Goal: Task Accomplishment & Management: Manage account settings

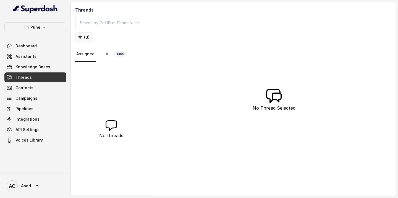
click at [86, 38] on button "( 0 )" at bounding box center [84, 38] width 18 height 10
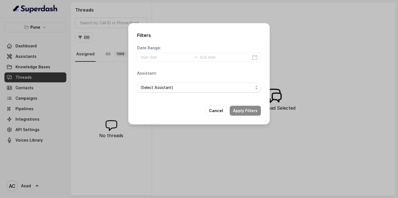
click at [117, 55] on div "Filters Date Range: Assistant: (Select Assistant) Cancel Apply Filters" at bounding box center [199, 99] width 398 height 198
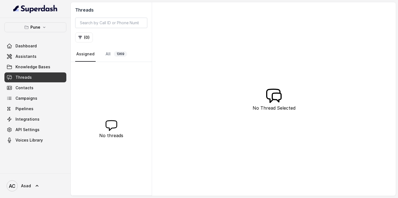
click at [117, 55] on span "1369" at bounding box center [120, 54] width 13 height 6
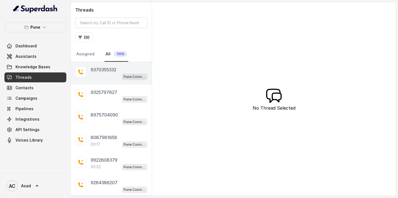
click at [114, 66] on div "9370355332 Pune Conviction HR Outbound Assistant" at bounding box center [111, 73] width 81 height 23
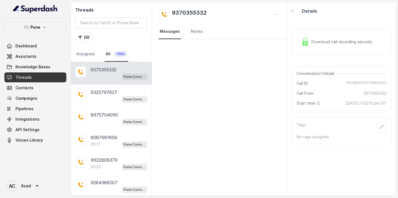
click at [109, 71] on p "9370355332" at bounding box center [104, 70] width 26 height 7
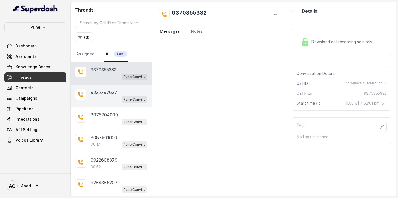
click at [105, 94] on p "9325797627" at bounding box center [104, 92] width 27 height 7
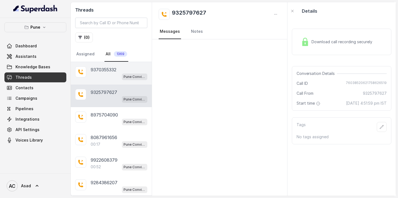
click at [104, 71] on p "9370355332" at bounding box center [104, 70] width 26 height 7
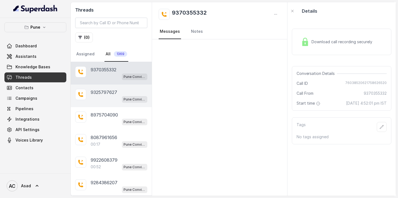
click at [102, 99] on div "Pune Conviction HR Outbound Assistant" at bounding box center [119, 99] width 57 height 7
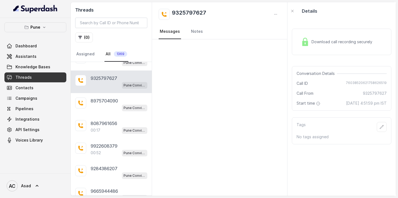
scroll to position [14, 0]
click at [102, 99] on p "8975704090" at bounding box center [104, 100] width 27 height 7
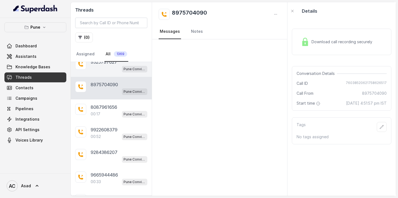
scroll to position [32, 0]
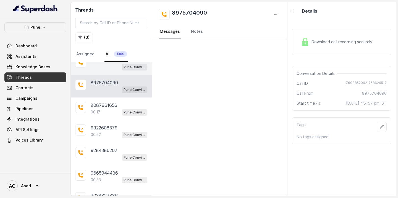
click at [102, 99] on div "8087961656 00:17 Pune Conviction HR Outbound Assistant" at bounding box center [111, 109] width 81 height 23
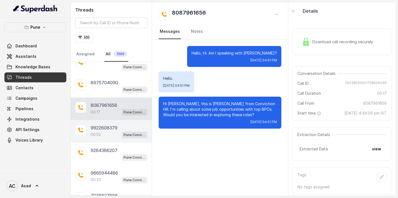
click at [93, 130] on p "9922608379" at bounding box center [104, 128] width 27 height 7
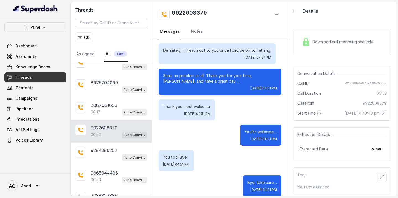
scroll to position [215, 0]
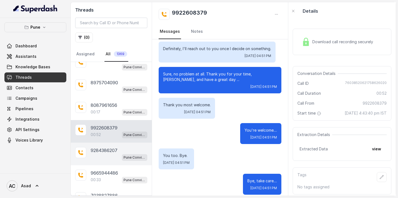
click at [100, 150] on p "9284386207" at bounding box center [104, 150] width 27 height 7
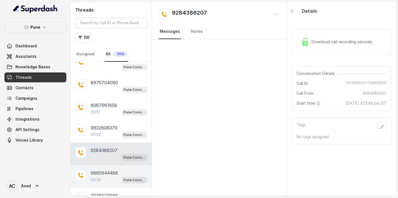
click at [102, 175] on p "9665944486" at bounding box center [104, 173] width 27 height 7
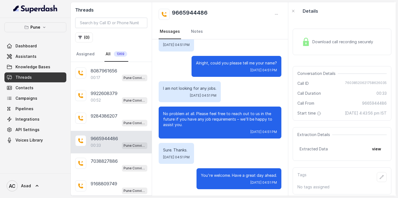
scroll to position [67, 0]
click at [113, 152] on div "9665944486 00:33 Pune Conviction HR Outbound Assistant" at bounding box center [111, 142] width 81 height 23
click at [106, 160] on p "7038827886" at bounding box center [104, 161] width 27 height 7
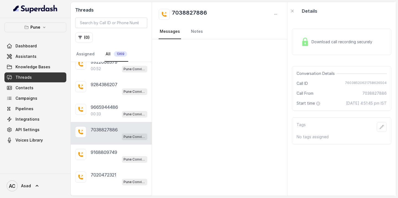
click at [105, 160] on div "Pune Conviction HR Outbound Assistant" at bounding box center [119, 159] width 57 height 7
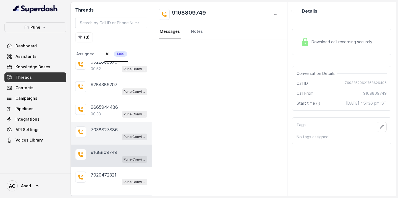
scroll to position [107, 0]
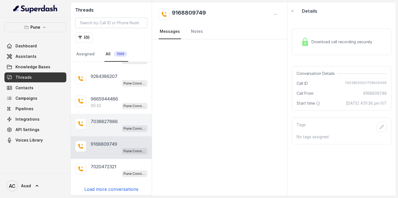
click at [105, 160] on div "7020472321 Pune Conviction HR Outbound Assistant" at bounding box center [111, 170] width 81 height 23
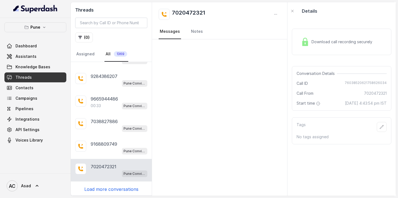
click at [109, 188] on p "Load more conversations" at bounding box center [111, 189] width 54 height 7
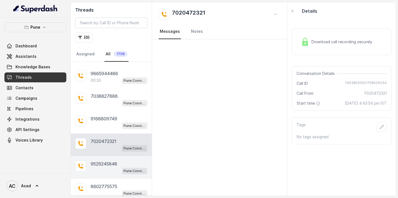
click at [106, 157] on div "9529245848 Pune Conviction HR Outbound Assistant" at bounding box center [111, 168] width 81 height 23
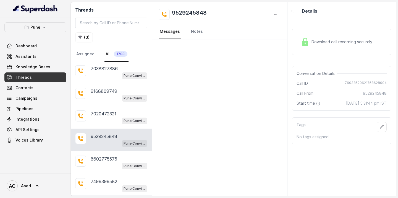
scroll to position [171, 0]
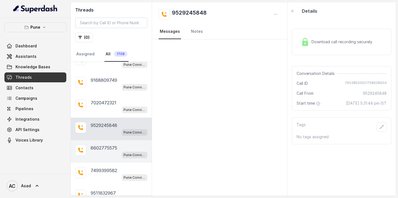
click at [107, 147] on p "8602775575" at bounding box center [104, 148] width 27 height 7
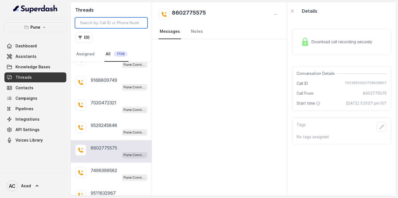
click at [95, 25] on input "search" at bounding box center [111, 23] width 72 height 10
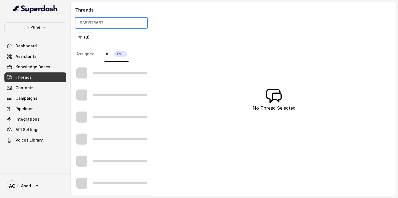
type input "9881678667"
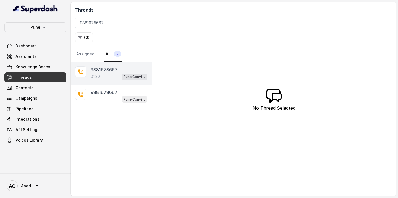
click at [102, 68] on p "9881678667" at bounding box center [104, 70] width 27 height 7
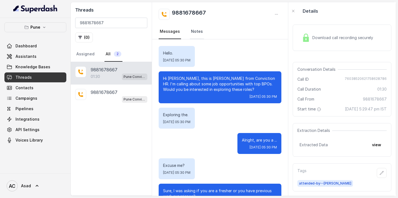
click at [196, 33] on link "Notes" at bounding box center [197, 31] width 14 height 15
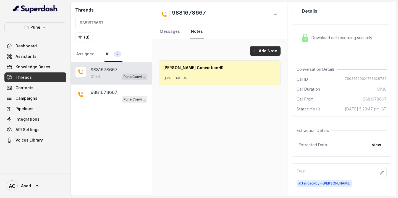
click at [263, 52] on button "Add Note" at bounding box center [265, 51] width 31 height 10
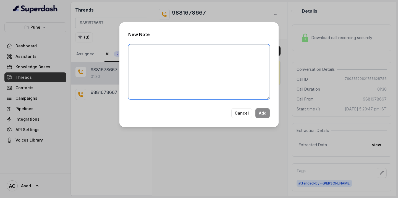
click at [178, 62] on textarea at bounding box center [198, 71] width 141 height 55
type textarea "Harleenz lineup for Barclays sharing CV and UAN"
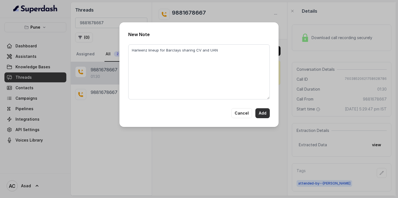
click at [264, 114] on button "Add" at bounding box center [262, 113] width 14 height 10
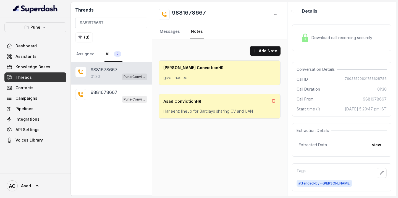
click at [330, 38] on div "Download call recording securely" at bounding box center [336, 37] width 76 height 13
click at [168, 32] on link "Messages" at bounding box center [169, 31] width 22 height 15
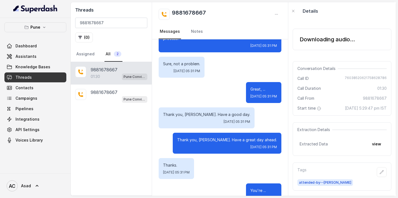
scroll to position [587, 0]
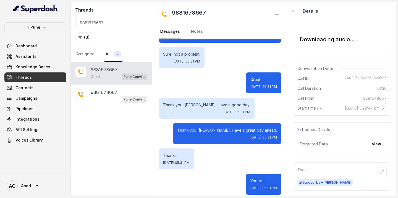
click at [334, 38] on div "Downloading audio..." at bounding box center [326, 40] width 55 height 8
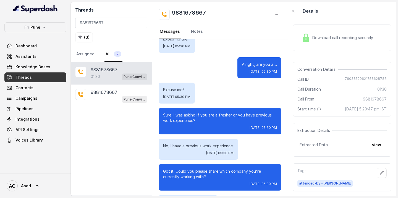
scroll to position [0, 0]
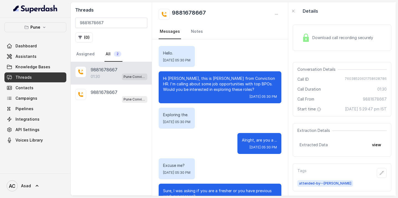
click at [314, 37] on span "Download call recording securely" at bounding box center [343, 38] width 63 height 6
click at [377, 144] on button "view" at bounding box center [376, 144] width 16 height 10
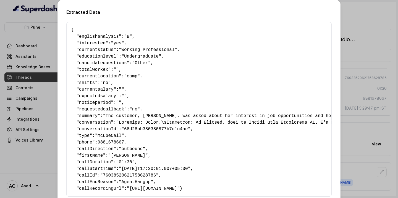
click at [377, 144] on div "Extracted Data { " englishanalysis ": "B" , " interested ": "yes" , " currentst…" at bounding box center [199, 99] width 398 height 198
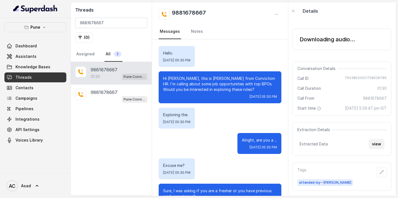
click at [373, 145] on button "view" at bounding box center [376, 144] width 16 height 10
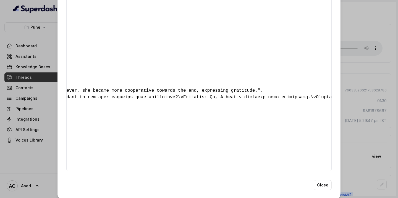
scroll to position [0, 886]
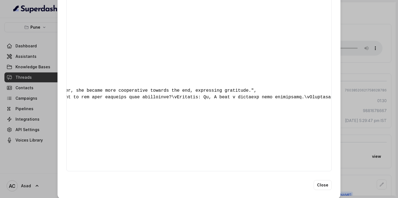
click at [361, 69] on div "Extracted Data { " englishanalysis ": "B" , " interested ": "yes" , " currentst…" at bounding box center [199, 99] width 398 height 198
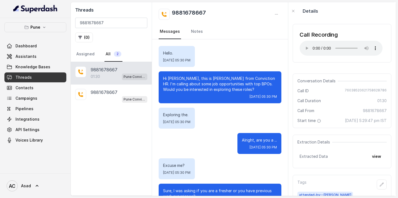
click at [272, 39] on div "9881678667 Messages Notes" at bounding box center [220, 20] width 136 height 37
click at [242, 29] on nav "Messages Notes" at bounding box center [219, 31] width 123 height 15
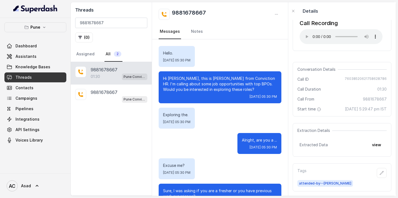
scroll to position [0, 0]
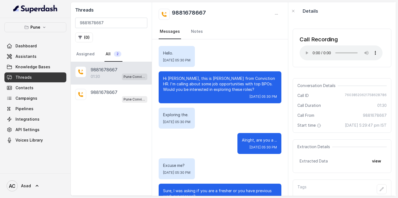
click at [195, 34] on link "Notes" at bounding box center [197, 31] width 14 height 15
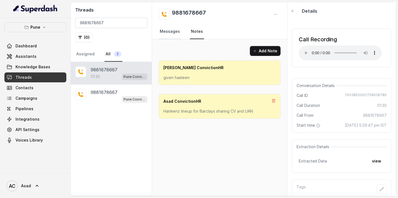
click at [164, 31] on link "Messages" at bounding box center [169, 31] width 22 height 15
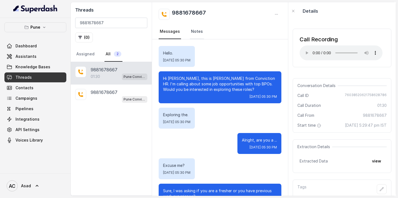
click at [192, 33] on link "Notes" at bounding box center [197, 31] width 14 height 15
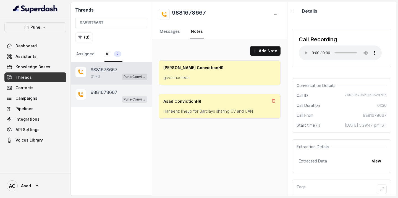
click at [102, 97] on div "Pune Conviction HR Outbound Assistant" at bounding box center [119, 99] width 57 height 7
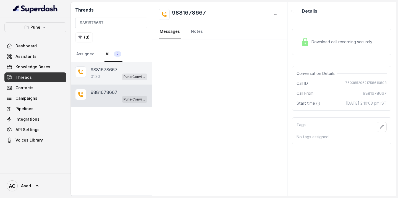
click at [99, 75] on p "01:30" at bounding box center [95, 77] width 9 height 6
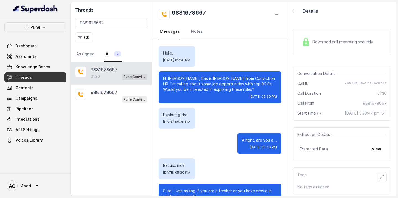
scroll to position [587, 0]
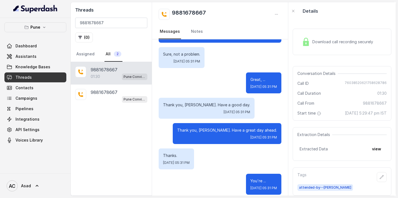
click at [314, 46] on div "Download call recording securely" at bounding box center [337, 42] width 76 height 13
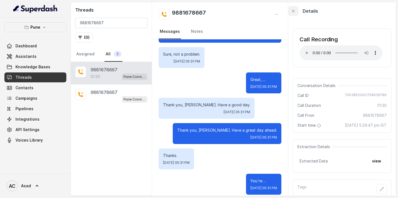
click at [294, 11] on icon "button" at bounding box center [293, 11] width 4 height 4
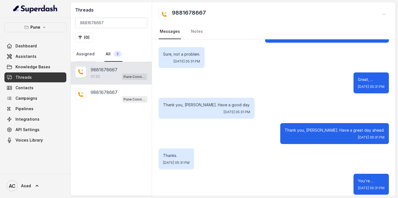
click at [83, 55] on link "Assigned" at bounding box center [85, 54] width 20 height 15
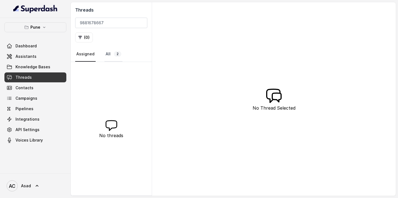
click at [119, 53] on span "2" at bounding box center [117, 54] width 7 height 6
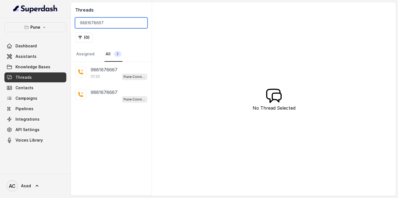
click at [109, 23] on input "9881678667" at bounding box center [111, 23] width 72 height 10
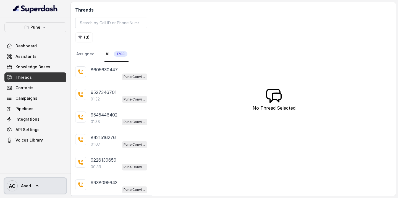
click at [37, 187] on icon at bounding box center [37, 187] width 6 height 6
click at [44, 150] on nav "Pune Dashboard Assistants Knowledge Bases Threads Contacts Campaigns Pipelines …" at bounding box center [35, 99] width 71 height 198
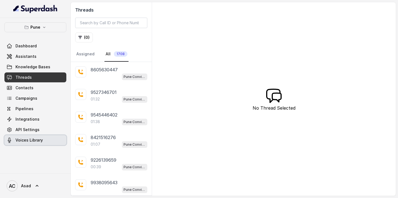
click at [34, 141] on span "Voices Library" at bounding box center [28, 141] width 27 height 6
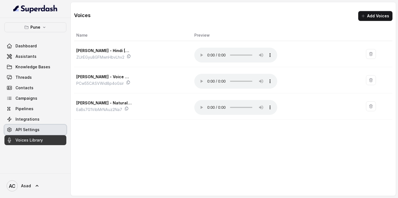
click at [30, 132] on span "API Settings" at bounding box center [27, 130] width 24 height 6
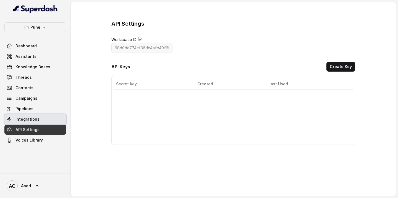
click at [28, 118] on span "Integrations" at bounding box center [27, 120] width 24 height 6
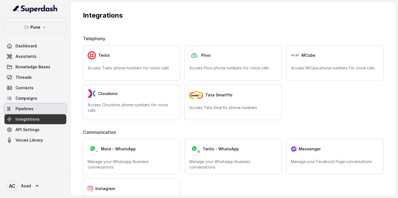
click at [25, 107] on span "Pipelines" at bounding box center [24, 109] width 18 height 6
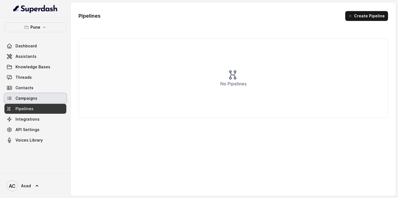
click at [27, 100] on span "Campaigns" at bounding box center [26, 99] width 22 height 6
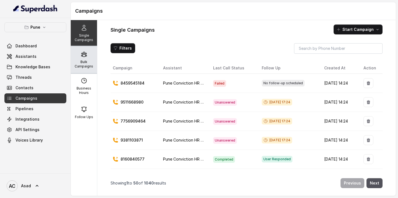
click at [83, 59] on div "Bulk Campaigns" at bounding box center [84, 60] width 26 height 27
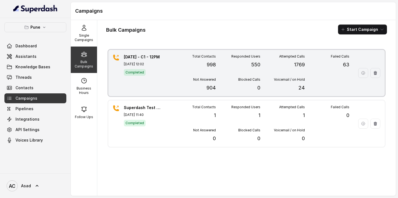
click at [231, 83] on div "Blocked Calls 0" at bounding box center [238, 85] width 44 height 14
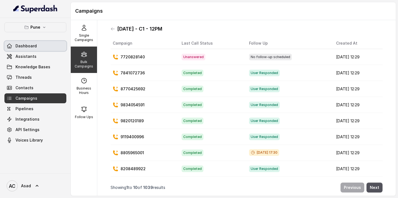
click at [34, 47] on span "Dashboard" at bounding box center [25, 46] width 21 height 6
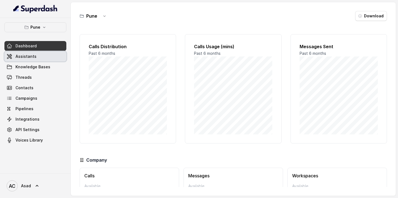
click at [41, 58] on link "Assistants" at bounding box center [35, 57] width 62 height 10
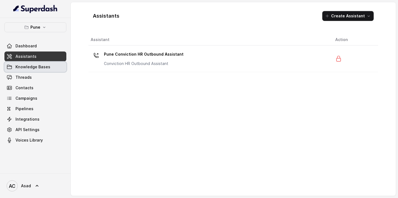
click at [43, 67] on span "Knowledge Bases" at bounding box center [32, 67] width 35 height 6
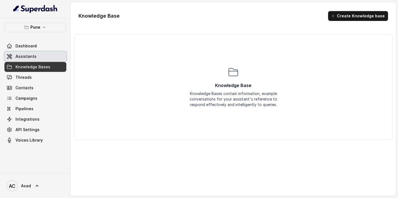
click at [30, 54] on span "Assistants" at bounding box center [25, 57] width 21 height 6
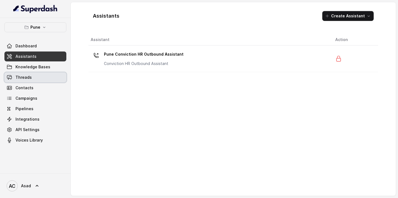
click at [31, 76] on link "Threads" at bounding box center [35, 78] width 62 height 10
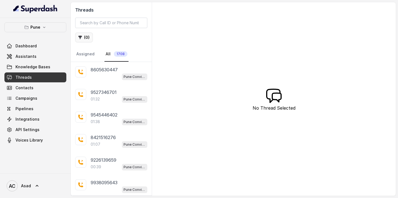
click at [86, 39] on button "( 0 )" at bounding box center [84, 38] width 18 height 10
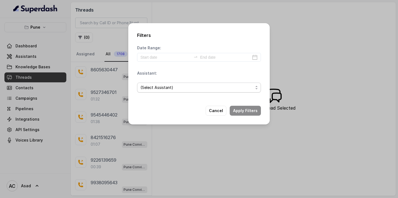
click at [173, 88] on span "(Select Assistant)" at bounding box center [196, 87] width 113 height 7
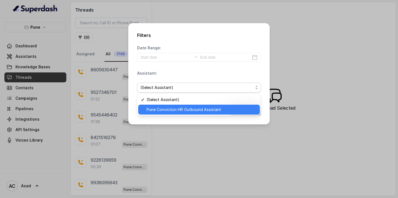
click at [164, 113] on span "Pune Conviction HR Outbound Assistant" at bounding box center [201, 110] width 110 height 7
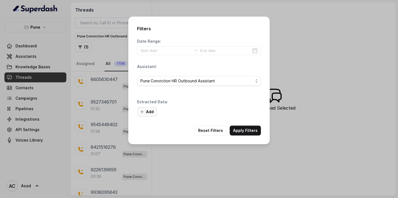
click at [146, 111] on button "Add" at bounding box center [147, 112] width 20 height 10
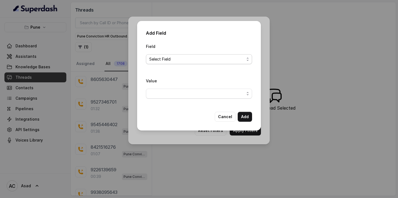
click at [174, 57] on span "Select Field" at bounding box center [196, 59] width 95 height 7
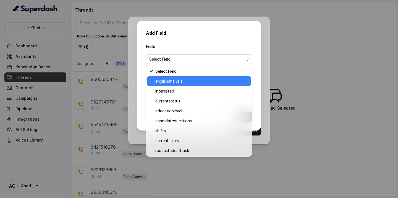
click at [170, 84] on span "englishanalysis" at bounding box center [201, 81] width 92 height 7
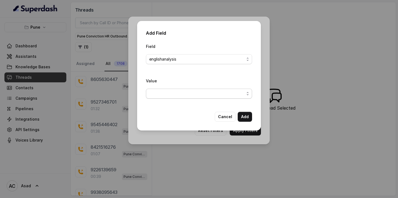
click at [172, 95] on span "button" at bounding box center [199, 94] width 106 height 10
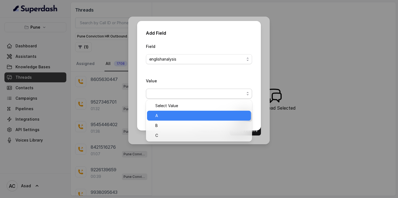
click at [159, 116] on span "A" at bounding box center [201, 116] width 92 height 7
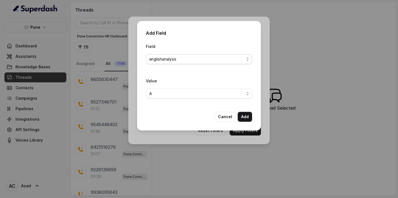
click at [202, 58] on span "englishanalysis" at bounding box center [196, 59] width 95 height 7
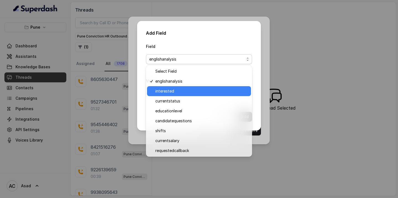
click at [168, 92] on span "interested" at bounding box center [201, 91] width 92 height 7
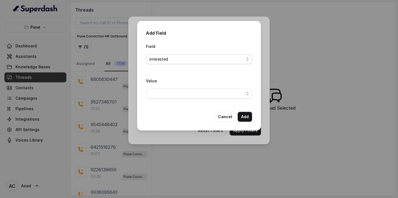
click at [171, 59] on span "interested" at bounding box center [196, 59] width 95 height 7
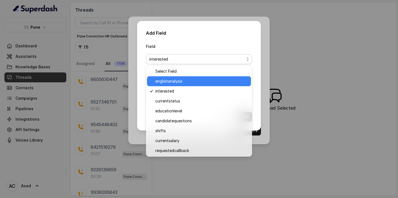
click at [165, 80] on span "englishanalysis" at bounding box center [201, 81] width 92 height 7
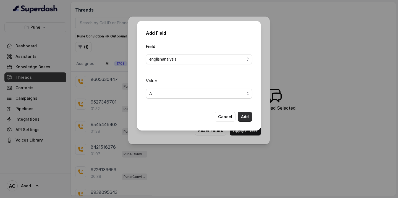
click at [245, 113] on button "Add" at bounding box center [244, 117] width 14 height 10
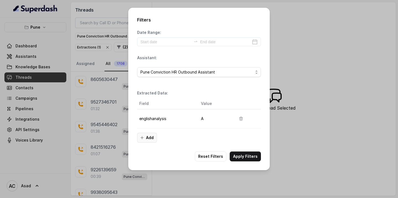
click at [149, 139] on button "Add" at bounding box center [147, 138] width 20 height 10
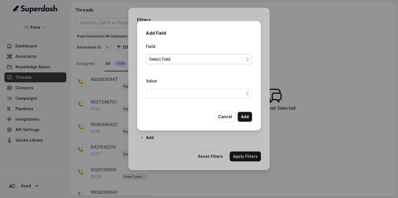
click at [166, 58] on span "Select Field" at bounding box center [196, 59] width 95 height 7
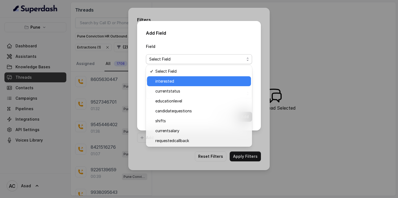
click at [163, 83] on span "interested" at bounding box center [201, 81] width 92 height 7
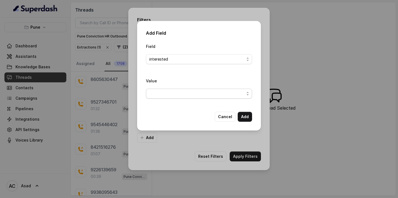
click at [180, 98] on span "button" at bounding box center [199, 94] width 106 height 10
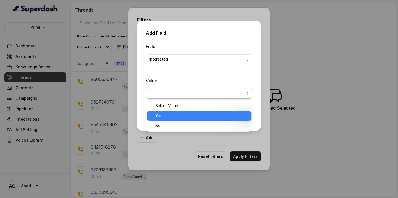
click at [165, 117] on span "Yes" at bounding box center [201, 116] width 92 height 7
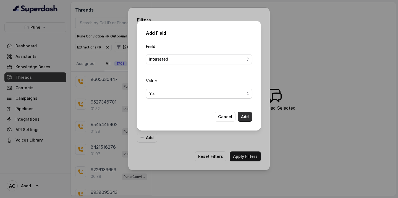
click at [246, 119] on button "Add" at bounding box center [244, 117] width 14 height 10
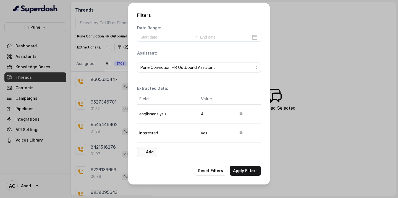
click at [146, 153] on button "Add" at bounding box center [147, 152] width 20 height 10
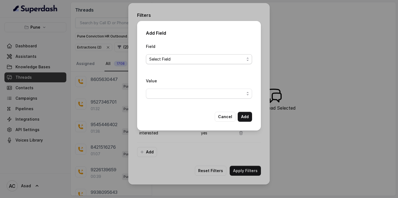
click at [167, 59] on span "Select Field" at bounding box center [196, 59] width 95 height 7
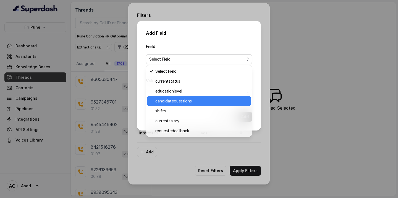
click at [166, 100] on span "candidatequestions" at bounding box center [201, 101] width 92 height 7
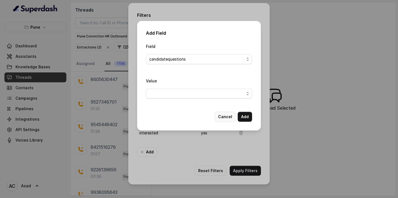
click at [221, 116] on button "Cancel" at bounding box center [224, 117] width 21 height 10
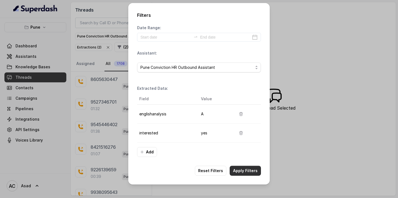
click at [241, 173] on button "Apply Filters" at bounding box center [244, 171] width 31 height 10
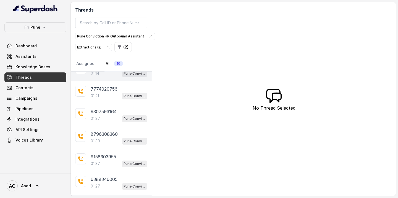
scroll to position [101, 0]
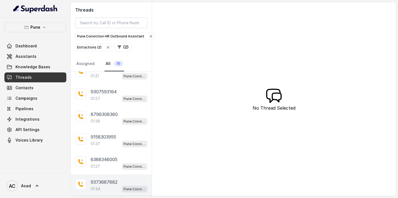
click at [97, 181] on p "9373687882" at bounding box center [104, 182] width 27 height 7
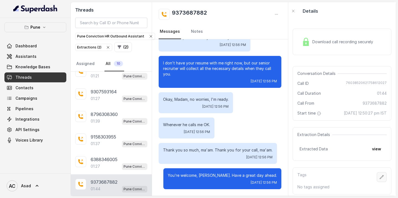
scroll to position [9, 0]
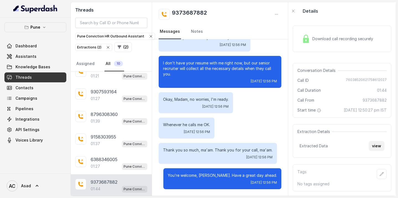
click at [379, 146] on button "view" at bounding box center [376, 146] width 16 height 10
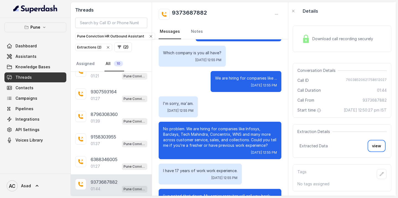
scroll to position [446, 0]
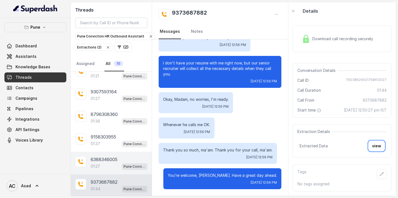
click at [102, 166] on div "01:27 Pune Conviction HR Outbound Assistant" at bounding box center [119, 166] width 57 height 7
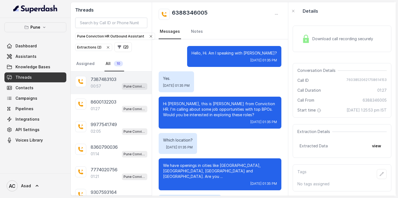
click at [104, 80] on p "7387483103" at bounding box center [104, 79] width 26 height 7
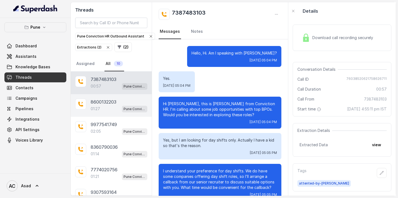
click at [119, 105] on div "8600132203" at bounding box center [119, 102] width 57 height 7
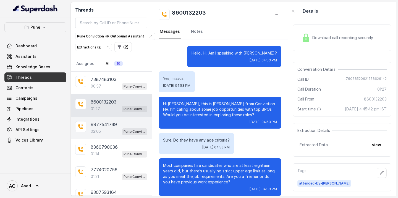
click at [96, 131] on p "02:05" at bounding box center [96, 132] width 10 height 6
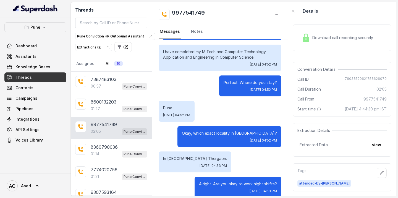
scroll to position [399, 0]
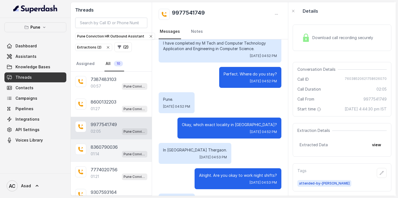
click at [102, 145] on p "8360790036" at bounding box center [104, 147] width 27 height 7
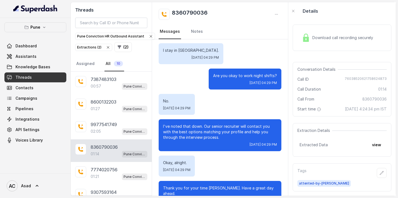
scroll to position [342, 0]
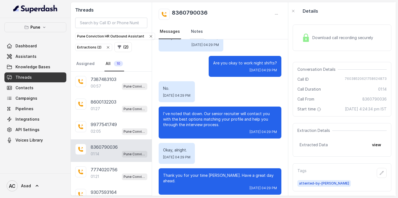
click at [196, 31] on link "Notes" at bounding box center [197, 31] width 14 height 15
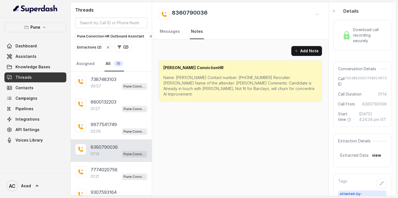
scroll to position [0, 0]
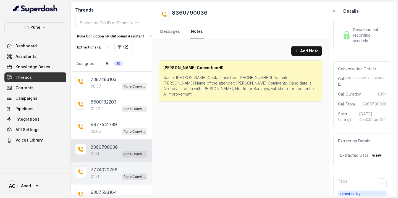
click at [99, 170] on p "7774020756" at bounding box center [104, 170] width 27 height 7
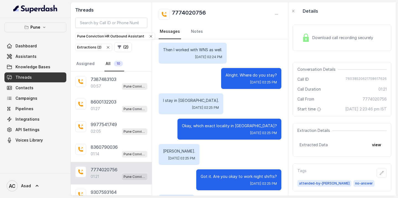
scroll to position [444, 0]
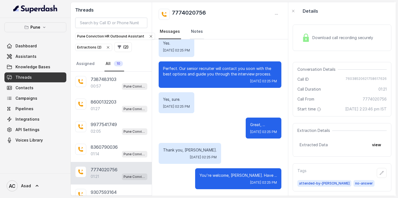
click at [191, 31] on link "Notes" at bounding box center [197, 31] width 14 height 15
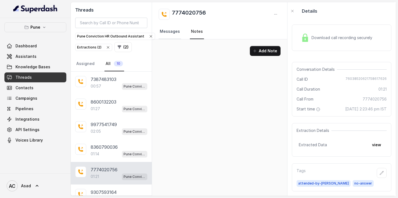
click at [172, 36] on link "Messages" at bounding box center [169, 31] width 22 height 15
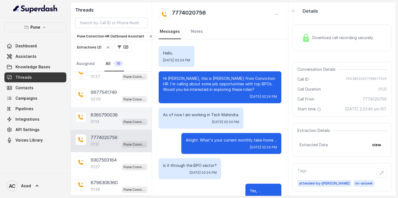
scroll to position [41, 0]
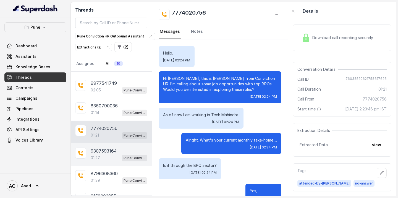
click at [109, 156] on div "01:27 Pune Conviction HR Outbound Assistant" at bounding box center [119, 158] width 57 height 7
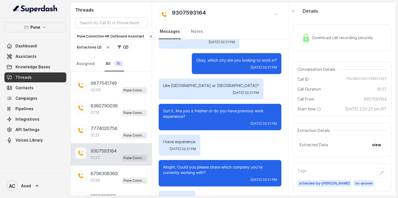
scroll to position [17, 0]
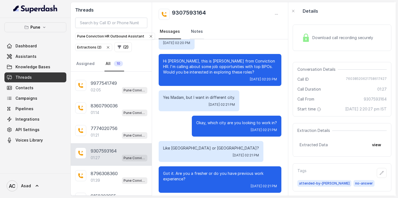
click at [196, 28] on link "Notes" at bounding box center [197, 31] width 14 height 15
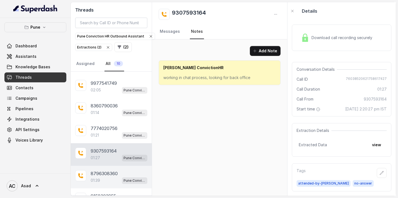
click at [97, 182] on p "01:39" at bounding box center [95, 181] width 9 height 6
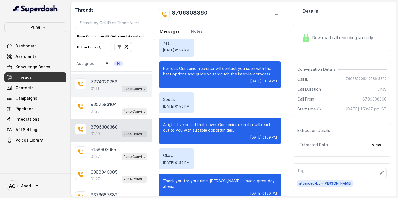
scroll to position [92, 0]
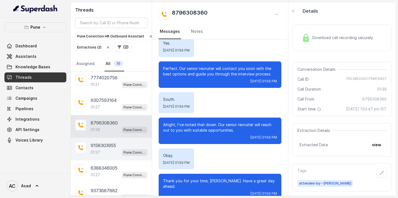
click at [101, 143] on p "9158303955" at bounding box center [103, 145] width 25 height 7
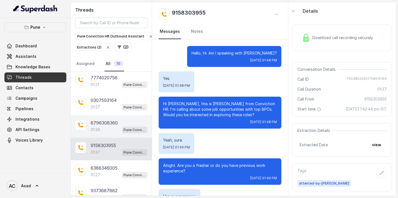
click at [108, 124] on p "8796308360" at bounding box center [104, 123] width 27 height 7
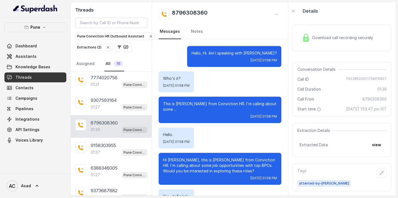
scroll to position [469, 0]
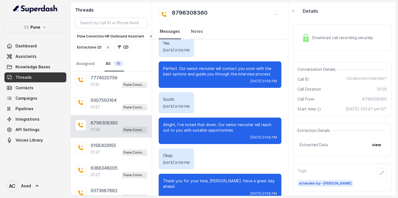
click at [192, 28] on link "Notes" at bounding box center [197, 31] width 14 height 15
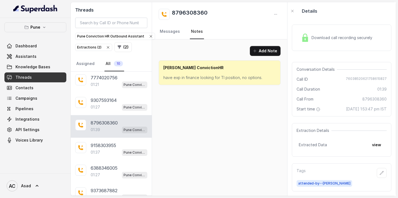
scroll to position [0, 0]
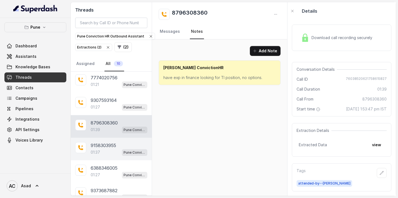
click at [107, 149] on div "01:37 Pune Conviction HR Outbound Assistant" at bounding box center [119, 152] width 57 height 7
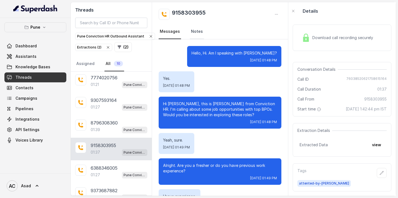
click at [197, 33] on link "Notes" at bounding box center [197, 31] width 14 height 15
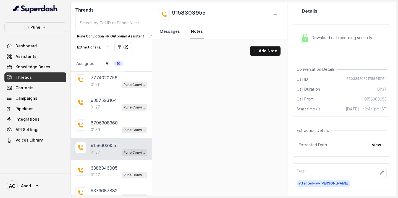
click at [166, 29] on link "Messages" at bounding box center [169, 31] width 22 height 15
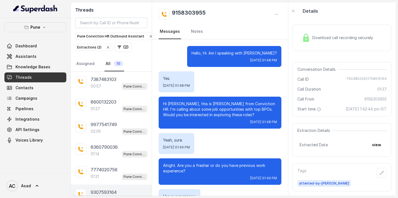
scroll to position [101, 0]
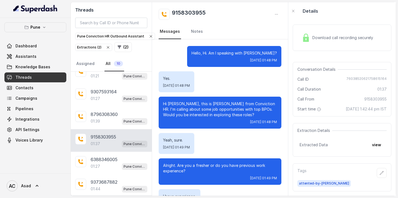
click at [112, 137] on p "9158303955" at bounding box center [103, 137] width 25 height 7
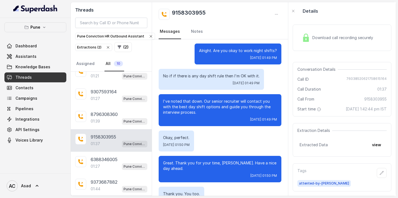
scroll to position [384, 0]
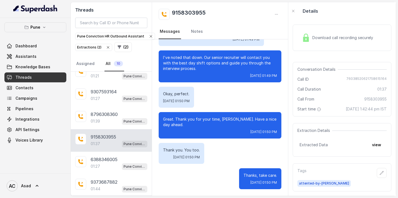
click at [108, 139] on p "9158303955" at bounding box center [103, 137] width 25 height 7
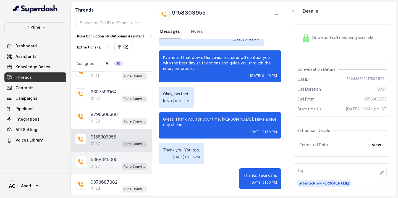
click at [103, 160] on p "6388346005" at bounding box center [104, 160] width 27 height 7
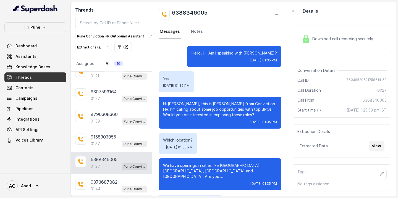
click at [376, 144] on button "view" at bounding box center [376, 146] width 16 height 10
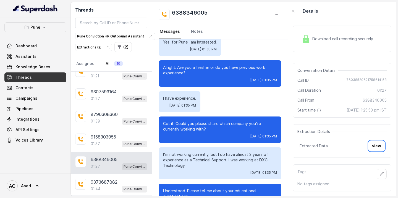
scroll to position [218, 0]
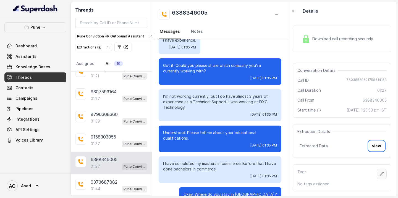
click at [382, 175] on icon "button" at bounding box center [381, 174] width 4 height 4
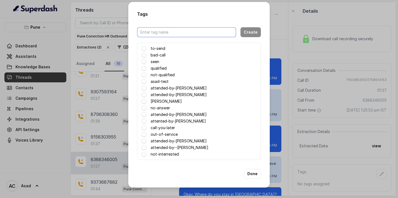
click at [164, 32] on input "text" at bounding box center [186, 32] width 99 height 10
type input "Attended by [PERSON_NAME]"
click at [250, 31] on button "Create" at bounding box center [250, 32] width 20 height 10
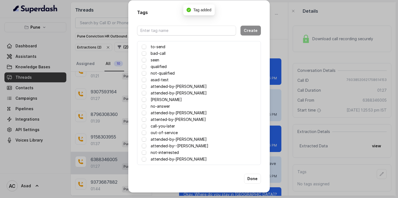
click at [155, 161] on label "attended-by-[PERSON_NAME]" at bounding box center [178, 159] width 56 height 7
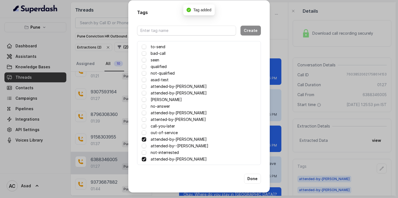
click at [142, 139] on span at bounding box center [144, 139] width 4 height 4
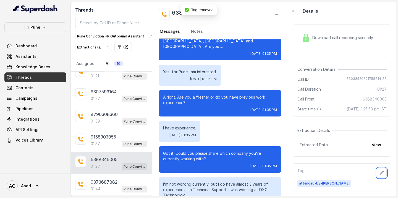
scroll to position [0, 0]
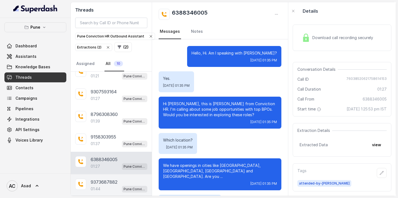
click at [100, 181] on p "9373687882" at bounding box center [104, 182] width 27 height 7
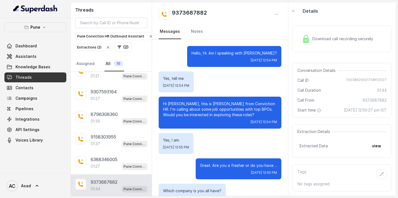
scroll to position [446, 0]
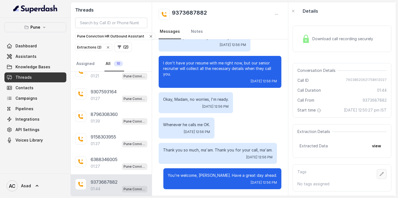
click at [381, 176] on icon "button" at bounding box center [381, 174] width 4 height 4
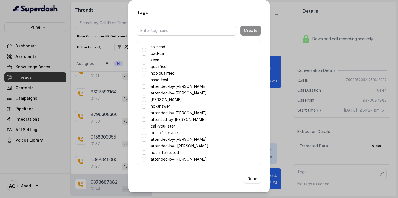
click at [163, 159] on label "attended-by-[PERSON_NAME]" at bounding box center [178, 159] width 56 height 7
click at [253, 177] on button "Done" at bounding box center [252, 179] width 17 height 10
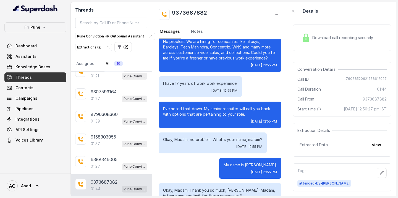
scroll to position [0, 0]
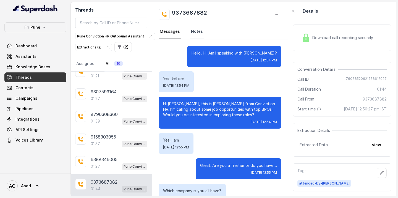
click at [195, 34] on link "Notes" at bounding box center [197, 31] width 14 height 15
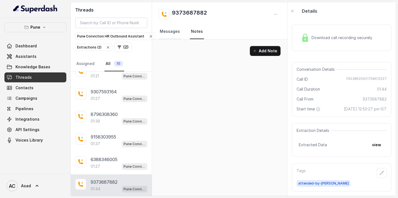
click at [168, 33] on link "Messages" at bounding box center [169, 31] width 22 height 15
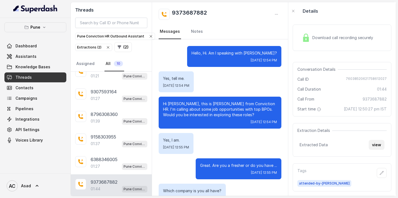
click at [379, 145] on button "view" at bounding box center [376, 145] width 16 height 10
click at [194, 32] on link "Notes" at bounding box center [197, 31] width 14 height 15
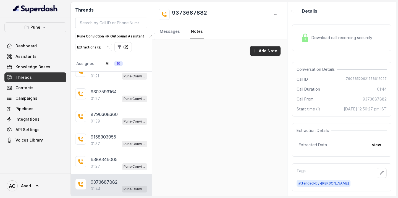
click at [262, 52] on button "Add Note" at bounding box center [265, 51] width 31 height 10
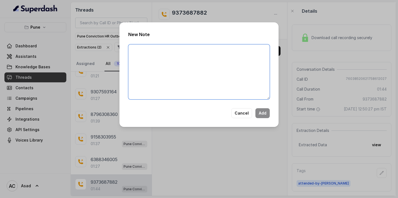
click at [168, 60] on textarea at bounding box center [198, 71] width 141 height 55
paste textarea "Name: Contact number: Recruiter: Name of the attender: Comments: AI Improvement:"
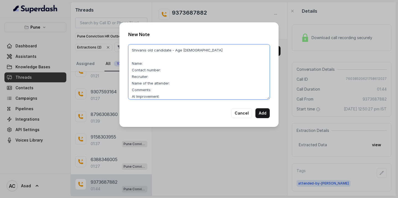
click at [156, 63] on textarea "Shivanis old candidate - Age [DEMOGRAPHIC_DATA] Name: Contact number: Recruiter…" at bounding box center [198, 71] width 141 height 55
click at [172, 71] on textarea "Shivanis old candidate - Age [DEMOGRAPHIC_DATA] Name: [PERSON_NAME] Contact num…" at bounding box center [198, 71] width 141 height 55
click at [176, 78] on textarea "Shivanis old candidate - Age [DEMOGRAPHIC_DATA] Name: [PERSON_NAME] Contact num…" at bounding box center [198, 71] width 141 height 55
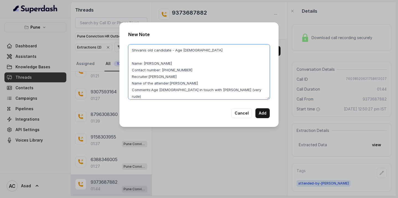
click at [174, 97] on textarea "Shivanis old candidate - Age [DEMOGRAPHIC_DATA] Name: [PERSON_NAME] Contact num…" at bounding box center [198, 71] width 141 height 55
click at [257, 97] on textarea "Shivanis old candidate - Age [DEMOGRAPHIC_DATA] Name: [PERSON_NAME] Contact num…" at bounding box center [198, 71] width 141 height 55
drag, startPoint x: 132, startPoint y: 63, endPoint x: 262, endPoint y: 99, distance: 135.5
click at [262, 99] on textarea "Shivanis old candidate - Age [DEMOGRAPHIC_DATA] Name: [PERSON_NAME] Contact num…" at bounding box center [198, 71] width 141 height 55
type textarea "Shivanis old candidate - Age [DEMOGRAPHIC_DATA] Name: [PERSON_NAME] Contact num…"
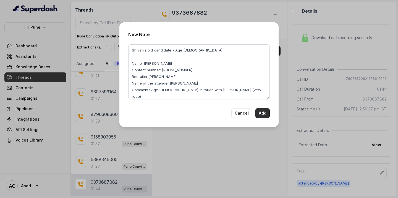
click at [262, 114] on button "Add" at bounding box center [262, 113] width 14 height 10
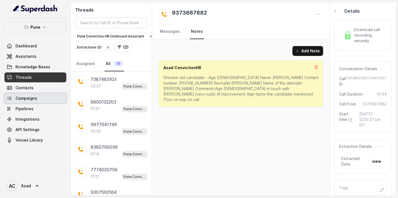
click at [26, 100] on span "Campaigns" at bounding box center [26, 99] width 22 height 6
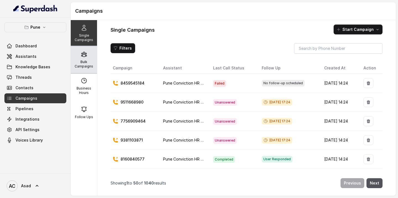
click at [84, 56] on icon at bounding box center [84, 54] width 7 height 7
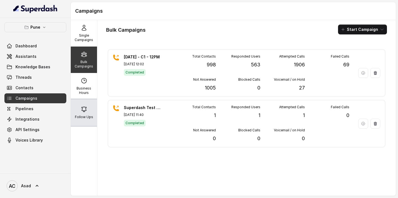
click at [80, 113] on div "Follow Ups" at bounding box center [84, 113] width 26 height 27
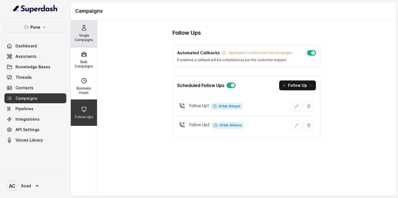
click at [87, 33] on div "Single Campaigns" at bounding box center [84, 33] width 26 height 27
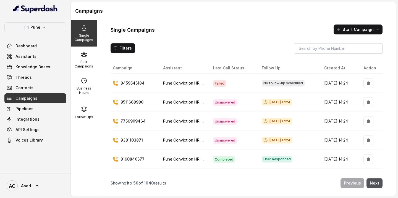
click at [126, 140] on p "9381103871" at bounding box center [131, 141] width 22 height 6
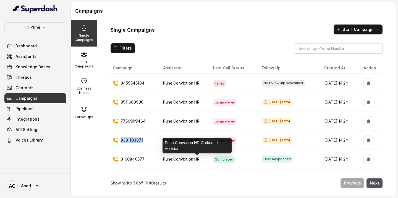
copy p "9381103871"
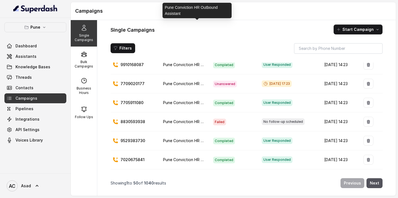
scroll to position [853, 0]
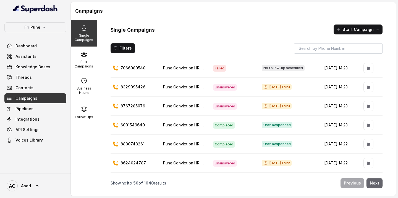
click at [375, 182] on button "Next" at bounding box center [374, 184] width 16 height 10
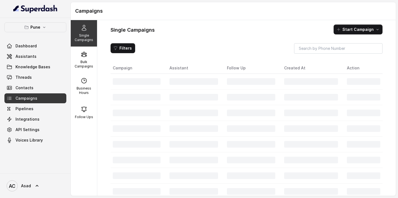
click at [375, 182] on td at bounding box center [362, 176] width 40 height 16
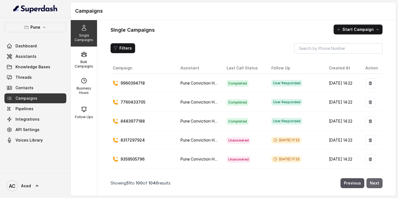
click at [375, 182] on button "Next" at bounding box center [374, 184] width 16 height 10
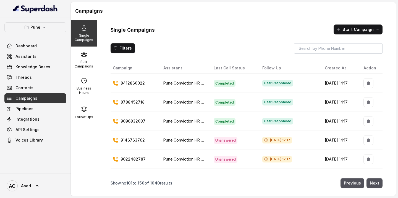
click at [134, 160] on p "9022482787" at bounding box center [132, 160] width 25 height 6
click at [377, 182] on button "Next" at bounding box center [374, 184] width 16 height 10
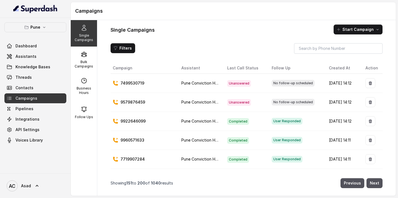
click at [373, 182] on button "Next" at bounding box center [374, 184] width 16 height 10
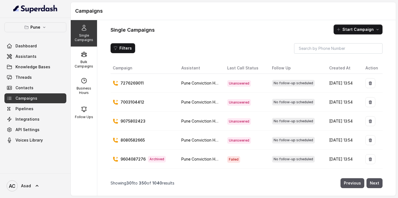
click at [373, 182] on button "Next" at bounding box center [374, 184] width 16 height 10
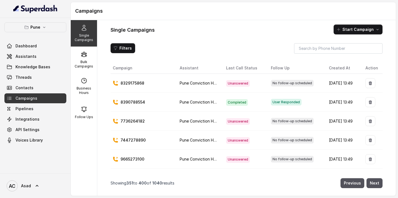
click at [133, 120] on p "7736264182" at bounding box center [132, 122] width 24 height 6
copy p "7736264182"
click at [25, 77] on span "Threads" at bounding box center [23, 78] width 16 height 6
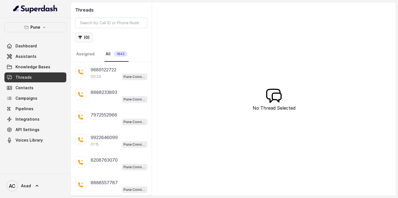
click at [84, 37] on button "( 0 )" at bounding box center [84, 38] width 18 height 10
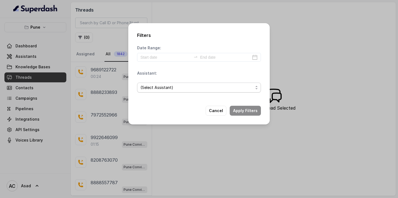
click at [159, 89] on span "(Select Assistant)" at bounding box center [196, 87] width 113 height 7
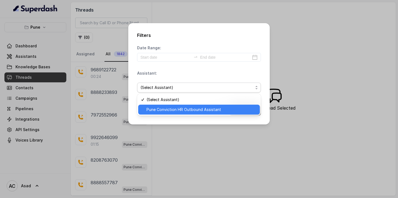
click at [159, 110] on span "Pune Conviction HR Outbound Assistant" at bounding box center [201, 110] width 110 height 7
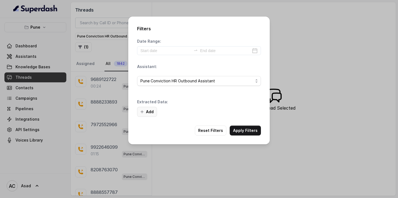
click at [150, 107] on button "Add" at bounding box center [147, 112] width 20 height 10
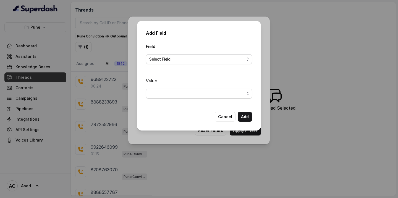
click at [160, 63] on span "Select Field" at bounding box center [196, 59] width 95 height 7
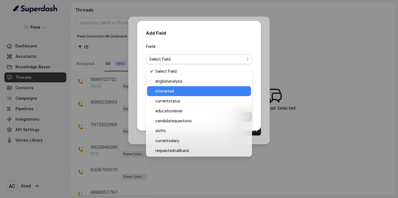
click at [166, 92] on span "interested" at bounding box center [201, 91] width 92 height 7
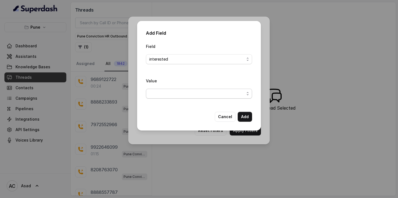
click at [162, 91] on span "button" at bounding box center [199, 94] width 106 height 10
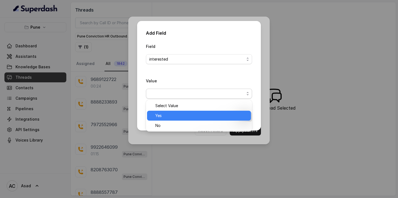
click at [161, 118] on span "Yes" at bounding box center [201, 116] width 92 height 7
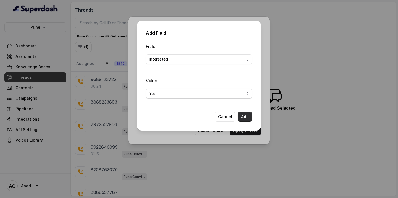
click at [243, 118] on button "Add" at bounding box center [244, 117] width 14 height 10
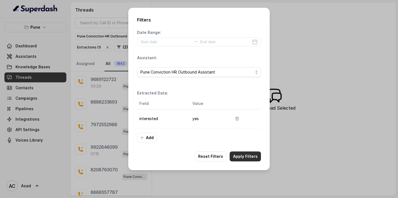
click at [244, 156] on button "Apply Filters" at bounding box center [244, 157] width 31 height 10
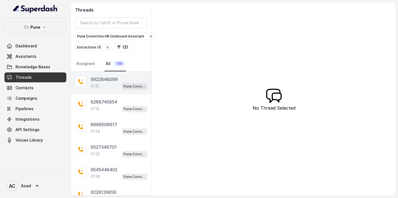
click at [96, 81] on p "9922646099" at bounding box center [104, 79] width 27 height 7
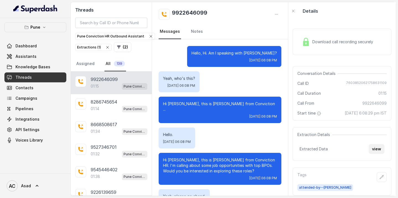
click at [375, 153] on button "view" at bounding box center [376, 149] width 16 height 10
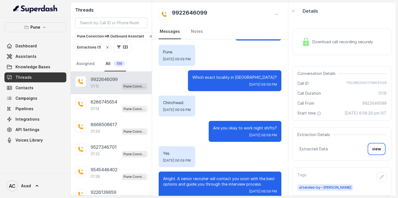
scroll to position [458, 0]
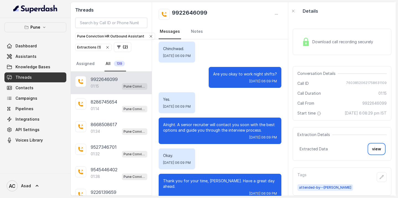
click at [316, 43] on span "Download call recording securely" at bounding box center [343, 42] width 63 height 6
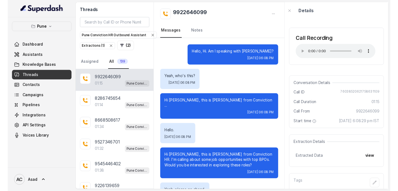
scroll to position [0, 0]
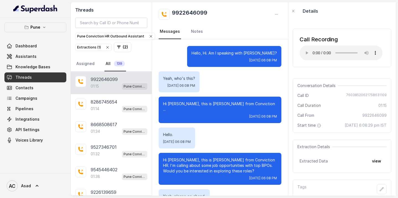
click at [261, 15] on div "9922646099" at bounding box center [219, 14] width 123 height 11
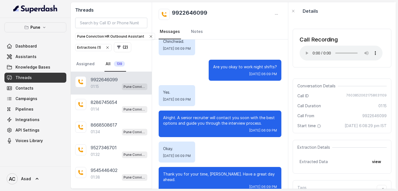
scroll to position [466, 0]
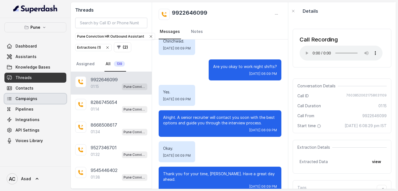
click at [31, 100] on span "Campaigns" at bounding box center [26, 99] width 22 height 6
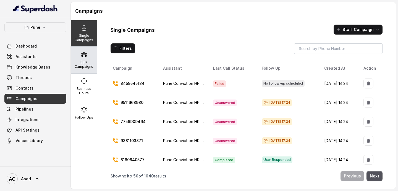
click at [83, 56] on icon at bounding box center [83, 54] width 5 height 5
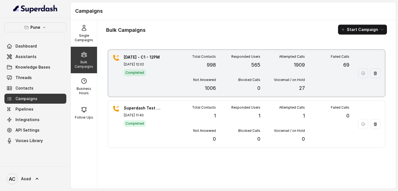
click at [159, 79] on div "[DATE] - C1 - 12PM [DATE] 12:02 Completed" at bounding box center [143, 73] width 39 height 38
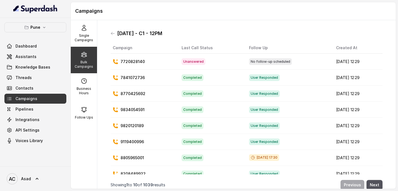
click at [86, 68] on p "Bulk Campaigns" at bounding box center [84, 64] width 22 height 9
click at [113, 33] on icon at bounding box center [112, 33] width 4 height 4
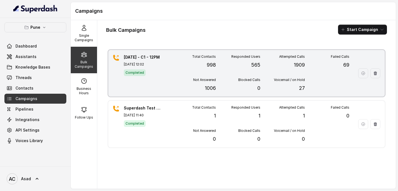
click at [184, 68] on div "Total Contacts 998" at bounding box center [193, 61] width 44 height 14
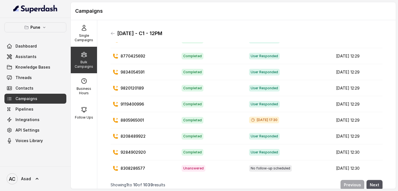
scroll to position [38, 0]
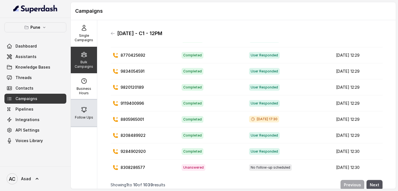
click at [84, 119] on p "Follow Ups" at bounding box center [84, 117] width 18 height 4
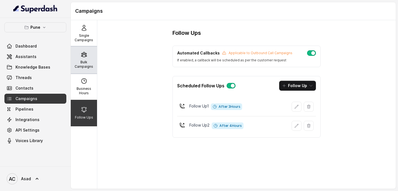
click at [86, 67] on p "Bulk Campaigns" at bounding box center [84, 64] width 22 height 9
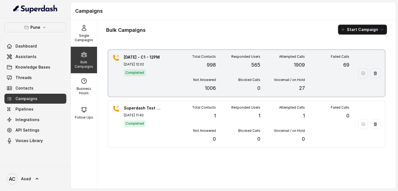
click at [161, 69] on div "Completed" at bounding box center [143, 72] width 39 height 7
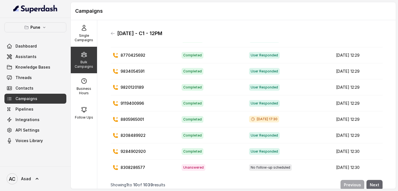
click at [376, 183] on button "Next" at bounding box center [374, 185] width 16 height 10
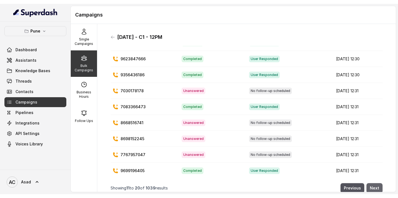
scroll to position [38, 0]
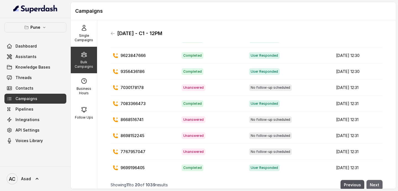
click at [376, 183] on button "Next" at bounding box center [374, 185] width 16 height 10
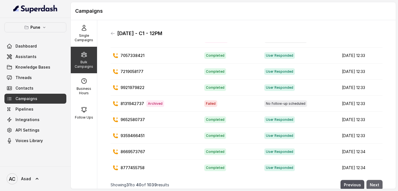
click at [376, 183] on button "Next" at bounding box center [374, 185] width 16 height 10
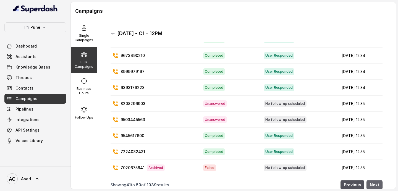
click at [376, 183] on button "Next" at bounding box center [374, 185] width 16 height 10
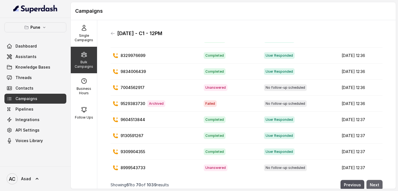
click at [376, 183] on button "Next" at bounding box center [374, 185] width 16 height 10
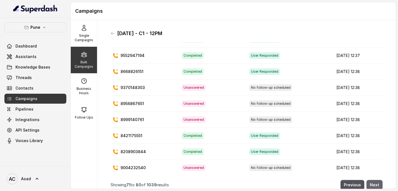
click at [374, 185] on button "Next" at bounding box center [374, 185] width 16 height 10
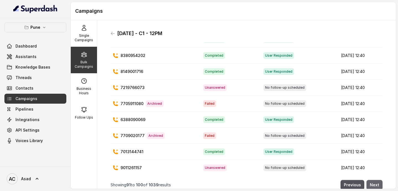
click at [374, 185] on button "Next" at bounding box center [374, 185] width 16 height 10
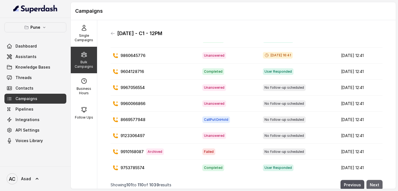
click at [377, 182] on button "Next" at bounding box center [374, 185] width 16 height 10
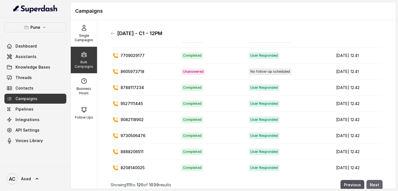
click at [369, 182] on button "Next" at bounding box center [374, 185] width 16 height 10
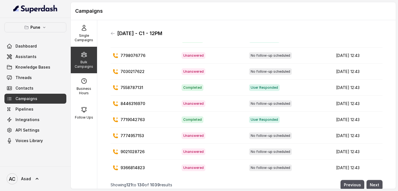
click at [126, 103] on p "8446316970" at bounding box center [132, 104] width 25 height 6
copy p "8446316970"
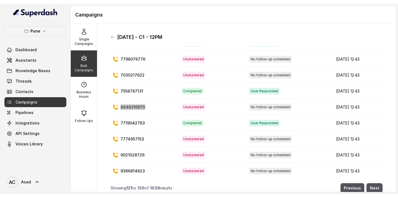
scroll to position [30, 0]
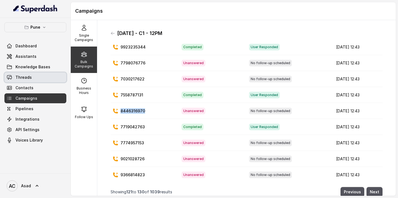
click at [31, 80] on span "Threads" at bounding box center [23, 78] width 16 height 6
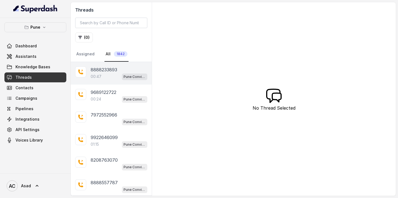
click at [113, 73] on p "8888233893" at bounding box center [104, 70] width 27 height 7
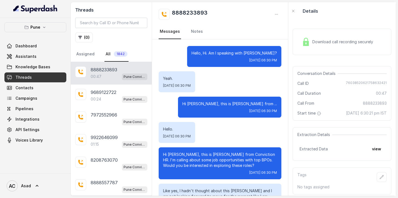
scroll to position [119, 0]
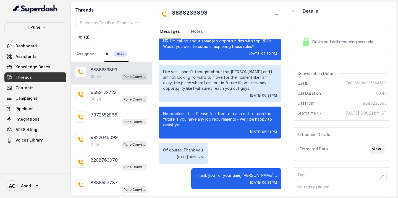
click at [375, 154] on button "view" at bounding box center [376, 149] width 16 height 10
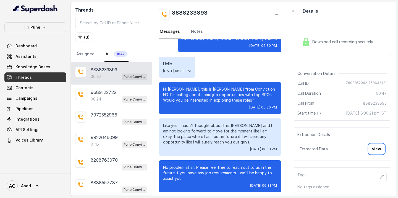
scroll to position [0, 0]
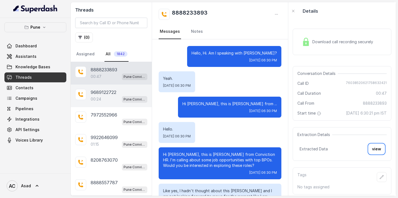
click at [110, 105] on div "9689122722 00:24 Pune Conviction HR Outbound Assistant" at bounding box center [111, 96] width 81 height 23
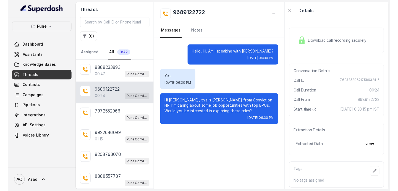
scroll to position [9, 0]
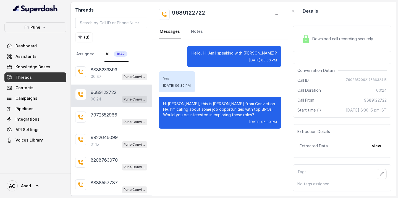
click at [255, 32] on nav "Messages Notes" at bounding box center [219, 31] width 123 height 15
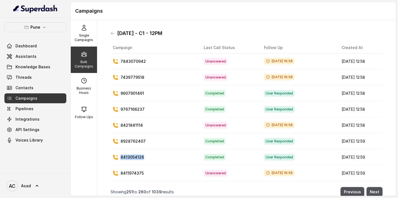
scroll to position [31, 0]
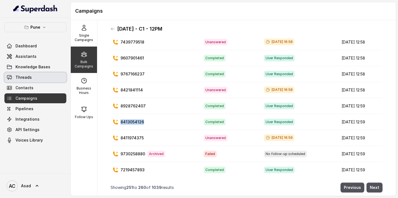
click at [27, 78] on span "Threads" at bounding box center [23, 78] width 16 height 6
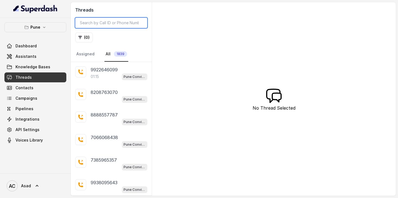
click at [119, 22] on input "search" at bounding box center [111, 23] width 72 height 10
paste input "7736264182"
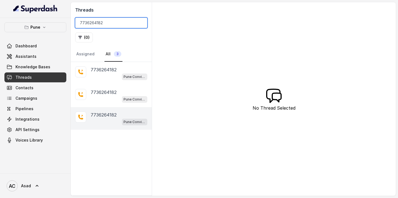
type input "7736264182"
click at [100, 115] on p "7736264182" at bounding box center [104, 115] width 26 height 7
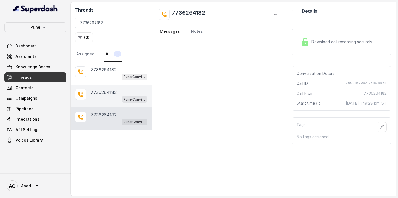
click at [96, 93] on p "7736264182" at bounding box center [104, 92] width 26 height 7
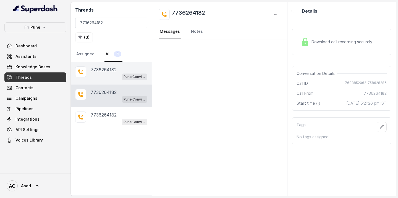
click at [96, 70] on p "7736264182" at bounding box center [104, 70] width 26 height 7
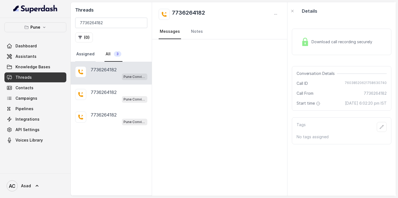
click at [84, 52] on link "Assigned" at bounding box center [85, 54] width 20 height 15
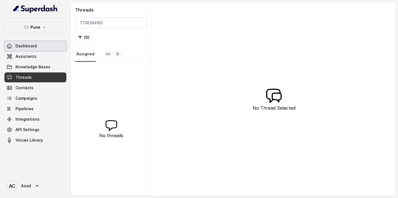
click at [29, 45] on span "Dashboard" at bounding box center [25, 46] width 21 height 6
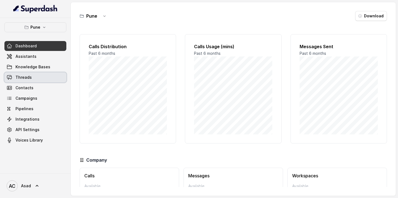
click at [26, 77] on span "Threads" at bounding box center [23, 78] width 16 height 6
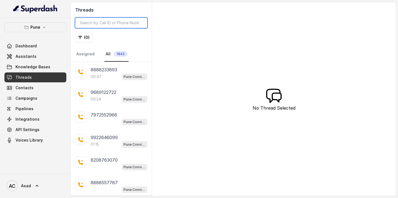
click at [112, 23] on input "search" at bounding box center [111, 23] width 72 height 10
paste input "8446316970"
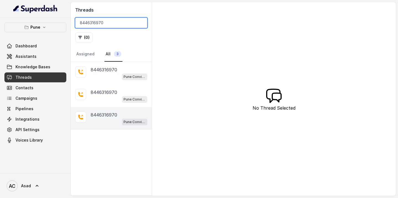
type input "8446316970"
click at [101, 109] on div "8446316970 Pune Conviction HR Outbound Assistant" at bounding box center [111, 118] width 81 height 23
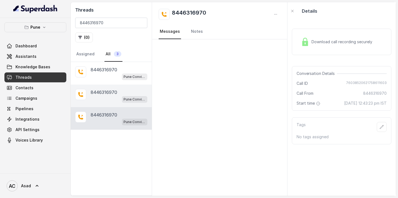
click at [90, 88] on div "8446316970 Pune Conviction HR Outbound Assistant" at bounding box center [111, 96] width 81 height 23
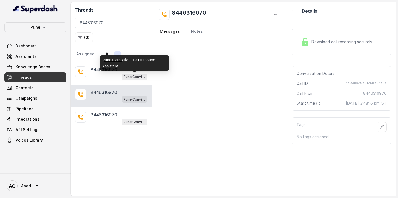
click at [104, 68] on div "Pune Conviction HR Outbound Assistant" at bounding box center [134, 62] width 69 height 15
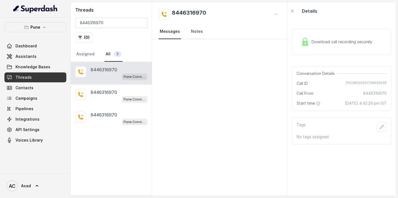
click at [198, 30] on link "Notes" at bounding box center [197, 31] width 14 height 15
click at [165, 31] on link "Messages" at bounding box center [169, 31] width 22 height 15
click at [85, 55] on link "Assigned" at bounding box center [85, 54] width 20 height 15
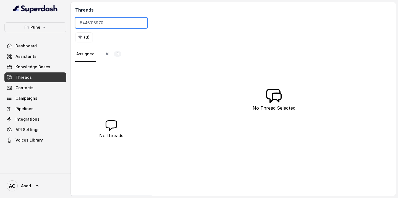
click at [94, 25] on input "8446316970" at bounding box center [111, 23] width 72 height 10
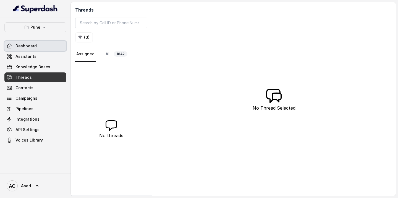
click at [35, 47] on span "Dashboard" at bounding box center [25, 46] width 21 height 6
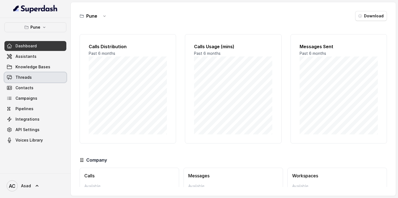
click at [25, 80] on link "Threads" at bounding box center [35, 78] width 62 height 10
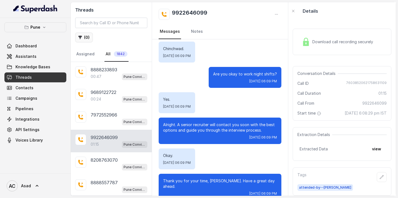
click at [83, 38] on button "( 0 )" at bounding box center [84, 38] width 18 height 10
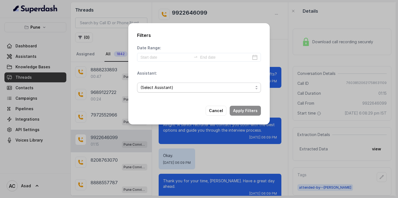
click at [160, 88] on span "(Select Assistant)" at bounding box center [196, 87] width 113 height 7
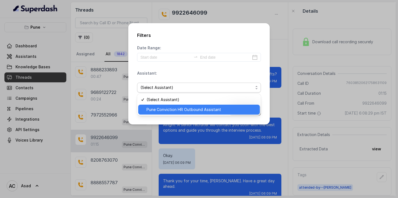
click at [163, 110] on span "Pune Conviction HR Outbound Assistant" at bounding box center [201, 110] width 110 height 7
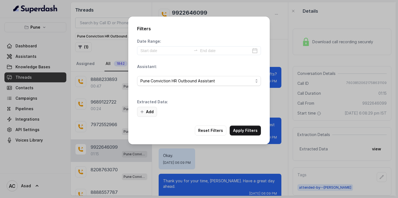
click at [148, 112] on button "Add" at bounding box center [147, 112] width 20 height 10
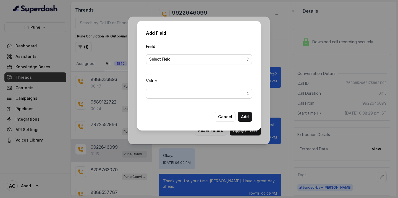
click at [175, 58] on span "Select Field" at bounding box center [196, 59] width 95 height 7
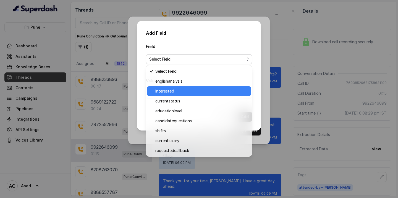
click at [166, 93] on span "interested" at bounding box center [201, 91] width 92 height 7
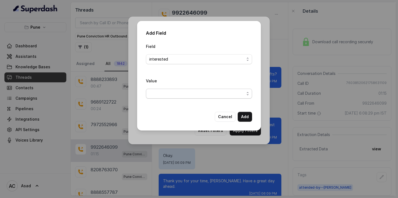
click at [184, 95] on span "button" at bounding box center [199, 94] width 106 height 10
click at [179, 59] on div "Field interested Value" at bounding box center [199, 73] width 106 height 60
click at [164, 96] on span "button" at bounding box center [199, 94] width 106 height 10
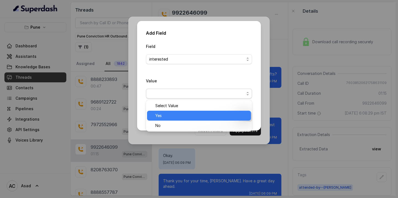
click at [159, 116] on span "Yes" at bounding box center [201, 116] width 92 height 7
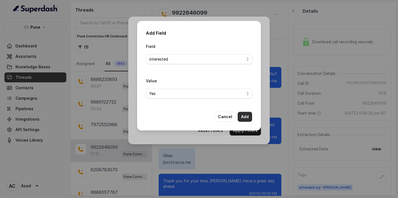
click at [247, 118] on button "Add" at bounding box center [244, 117] width 14 height 10
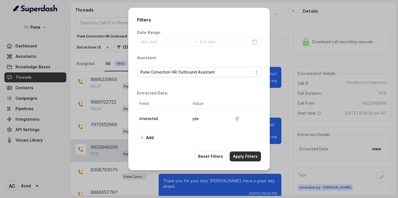
click at [241, 156] on button "Apply Filters" at bounding box center [244, 157] width 31 height 10
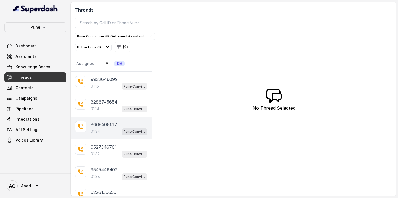
scroll to position [116, 0]
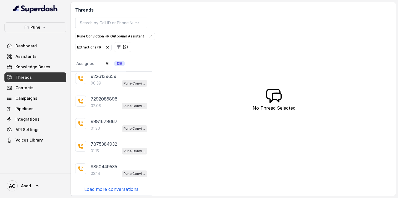
click at [102, 187] on p "Load more conversations" at bounding box center [111, 189] width 54 height 7
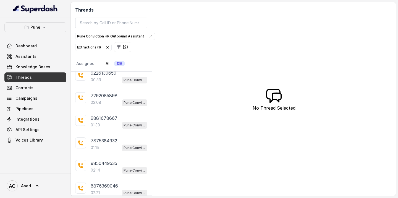
scroll to position [341, 0]
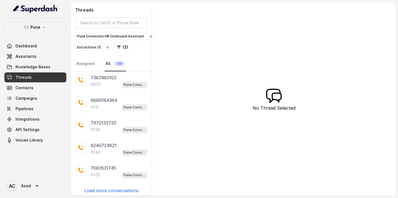
click at [102, 188] on p "Load more conversations" at bounding box center [111, 191] width 54 height 7
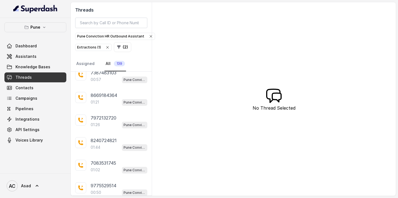
scroll to position [566, 0]
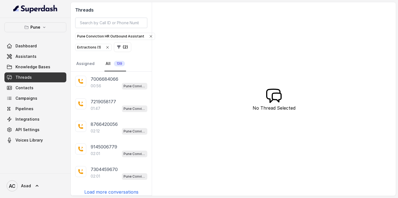
click at [102, 189] on p "Load more conversations" at bounding box center [111, 192] width 54 height 7
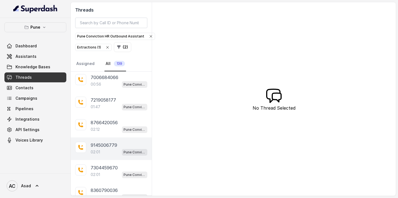
scroll to position [791, 0]
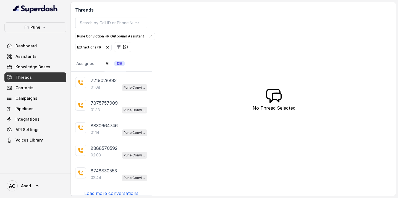
click at [108, 190] on p "Load more conversations" at bounding box center [111, 193] width 54 height 7
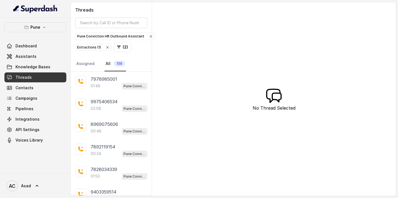
scroll to position [1016, 0]
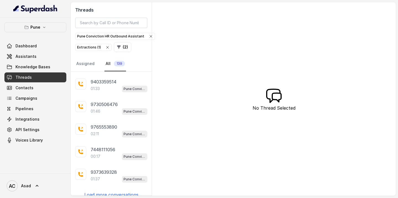
click at [108, 192] on p "Load more conversations" at bounding box center [111, 195] width 54 height 7
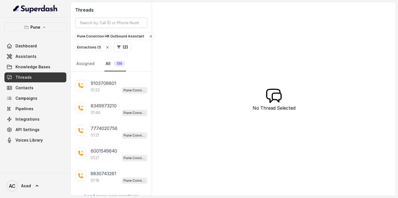
click at [108, 193] on p "Load more conversations" at bounding box center [111, 196] width 54 height 7
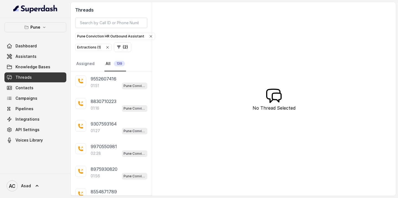
scroll to position [1466, 0]
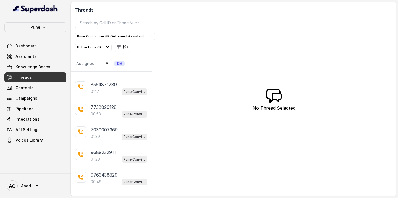
click at [108, 195] on p "Load more conversations" at bounding box center [111, 198] width 54 height 7
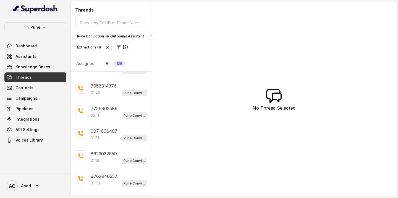
click at [108, 196] on p "Load more conversations" at bounding box center [111, 199] width 54 height 7
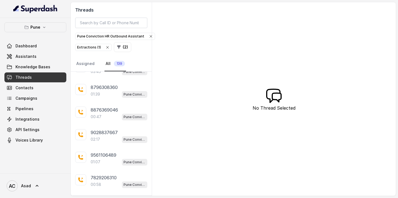
click at [108, 197] on p "Load more conversations" at bounding box center [111, 200] width 54 height 7
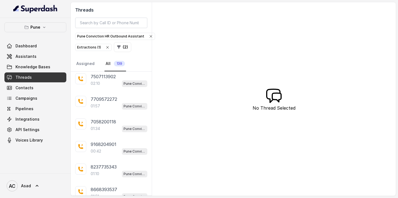
scroll to position [2591, 0]
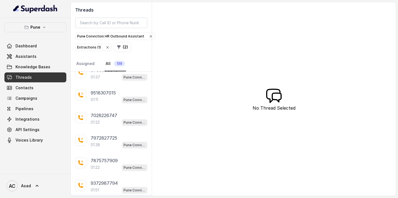
scroll to position [2816, 0]
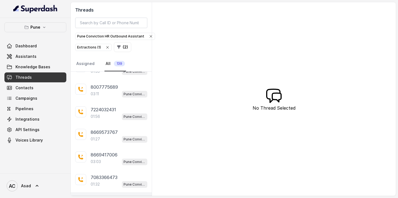
click at [108, 197] on div "webcall" at bounding box center [119, 200] width 57 height 7
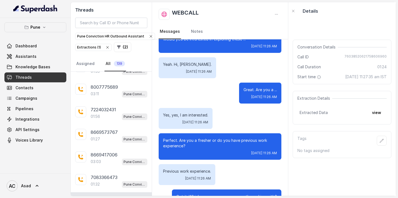
scroll to position [77, 0]
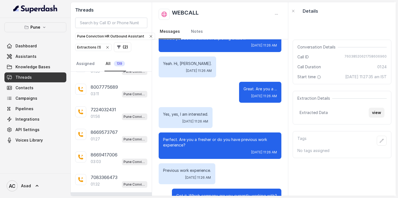
click at [375, 116] on button "view" at bounding box center [376, 113] width 16 height 10
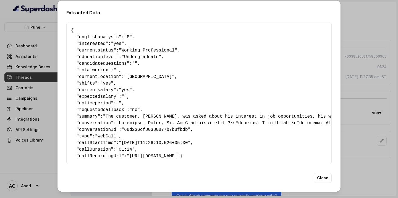
click at [378, 30] on div "Extracted Data { " englishanalysis ": "B" , " interested ": "yes" , " currentst…" at bounding box center [199, 99] width 398 height 198
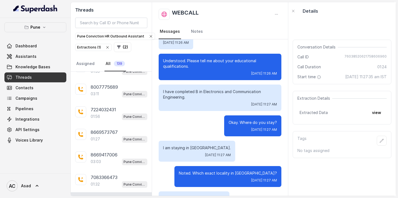
scroll to position [302, 0]
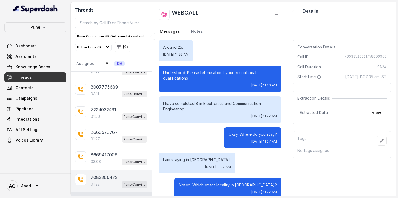
click at [100, 182] on p "01:32" at bounding box center [95, 185] width 9 height 6
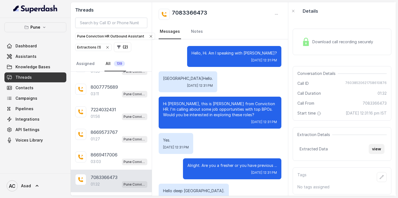
click at [375, 154] on button "view" at bounding box center [376, 149] width 16 height 10
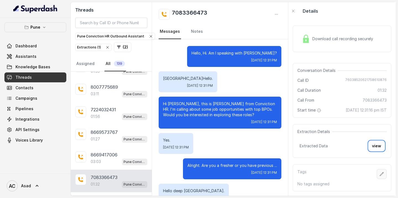
click at [382, 175] on icon "button" at bounding box center [381, 174] width 4 height 4
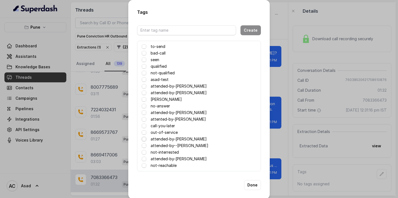
click at [144, 139] on span at bounding box center [144, 139] width 4 height 4
click at [251, 185] on button "Done" at bounding box center [252, 186] width 17 height 10
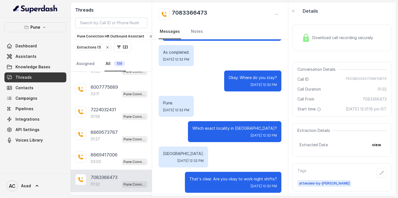
scroll to position [412, 0]
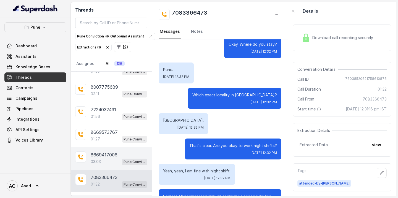
click at [98, 152] on p "8669417006" at bounding box center [104, 155] width 27 height 7
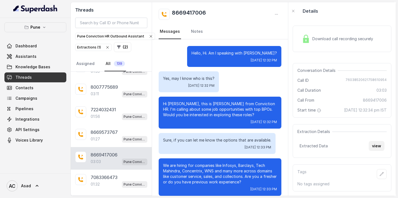
click at [375, 146] on button "view" at bounding box center [376, 146] width 16 height 10
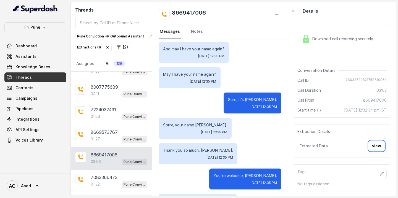
scroll to position [868, 0]
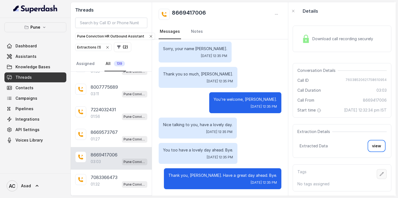
click at [381, 174] on icon "button" at bounding box center [381, 174] width 4 height 4
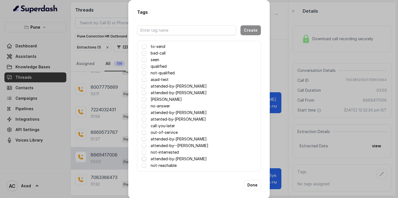
click at [144, 159] on span at bounding box center [144, 159] width 4 height 4
click at [255, 185] on button "Done" at bounding box center [252, 186] width 17 height 10
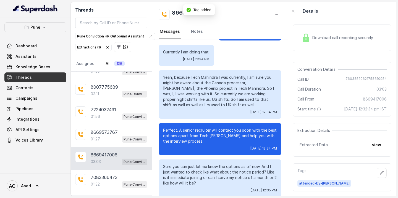
scroll to position [531, 0]
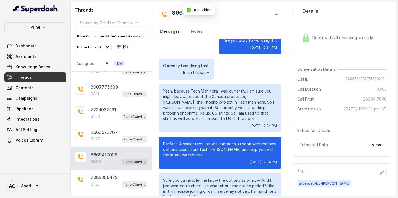
click at [250, 4] on div "8669417006 Messages Notes" at bounding box center [220, 20] width 136 height 37
click at [196, 30] on link "Notes" at bounding box center [197, 31] width 14 height 15
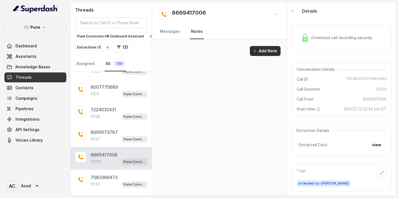
click at [265, 51] on button "Add Note" at bounding box center [265, 51] width 31 height 10
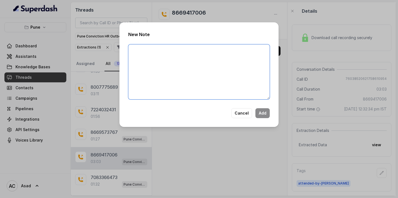
click at [173, 75] on textarea at bounding box center [198, 71] width 141 height 55
type textarea "Asad -"
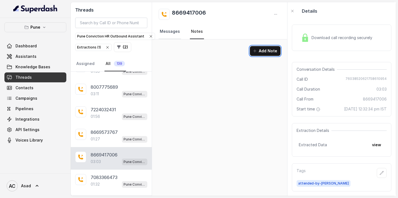
click at [171, 32] on link "Messages" at bounding box center [169, 31] width 22 height 15
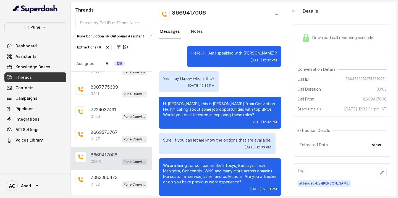
click at [191, 30] on link "Notes" at bounding box center [197, 31] width 14 height 15
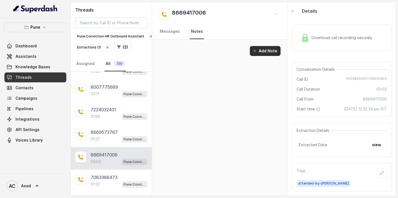
click at [268, 51] on button "Add Note" at bounding box center [265, 51] width 31 height 10
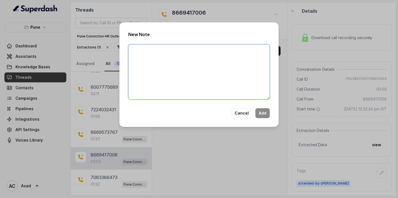
click at [165, 68] on textarea at bounding box center [198, 71] width 141 height 55
type textarea "Asad - Given to harleen"
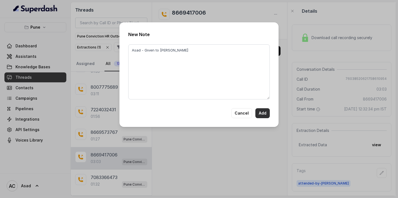
click at [264, 113] on button "Add" at bounding box center [262, 113] width 14 height 10
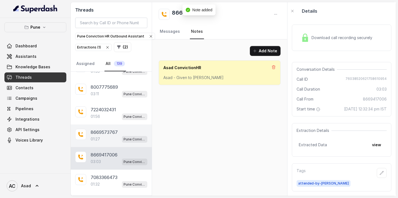
click at [103, 136] on div "01:27 Pune Conviction HR Outbound Assistant" at bounding box center [119, 139] width 57 height 7
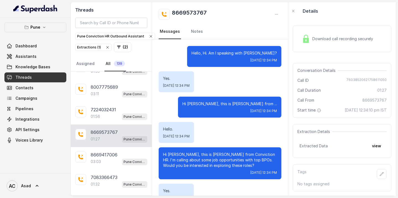
scroll to position [449, 0]
